Goal: Complete application form

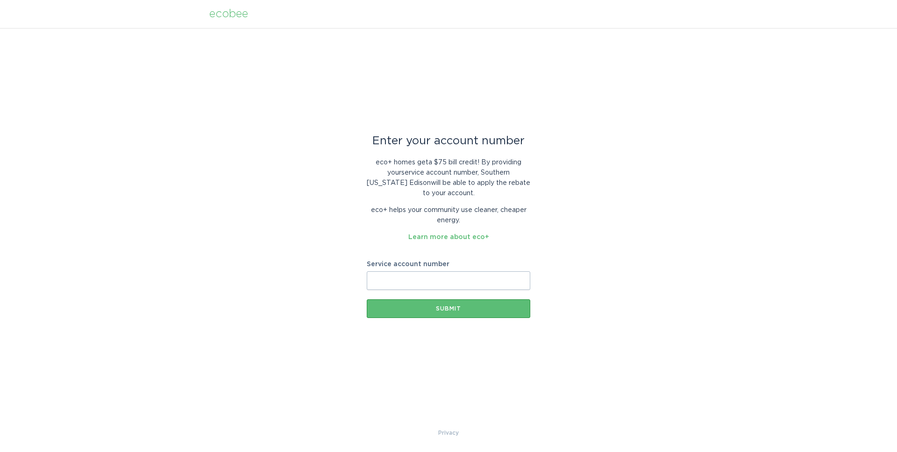
click at [405, 290] on form "Service account number Submit" at bounding box center [448, 289] width 163 height 57
click at [377, 293] on form "Service account number Submit" at bounding box center [448, 289] width 163 height 57
click at [384, 279] on input "Service account number" at bounding box center [448, 280] width 163 height 19
paste input "701001484426"
type input "701001484426"
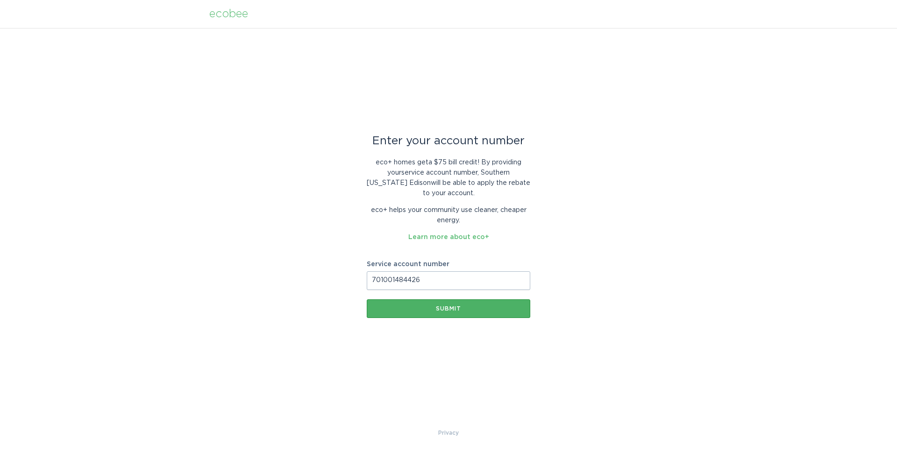
click at [445, 306] on div "Submit" at bounding box center [448, 309] width 154 height 6
